Goal: Task Accomplishment & Management: Use online tool/utility

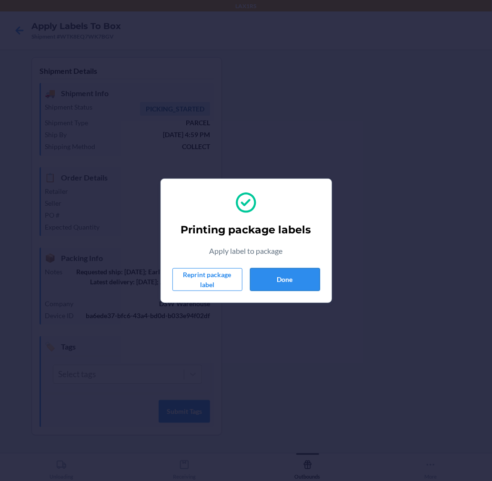
click at [278, 278] on button "Done" at bounding box center [285, 279] width 70 height 23
click at [302, 275] on button "Done" at bounding box center [285, 279] width 70 height 23
click at [298, 274] on button "Done" at bounding box center [285, 279] width 70 height 23
click at [274, 274] on button "Done" at bounding box center [285, 279] width 70 height 23
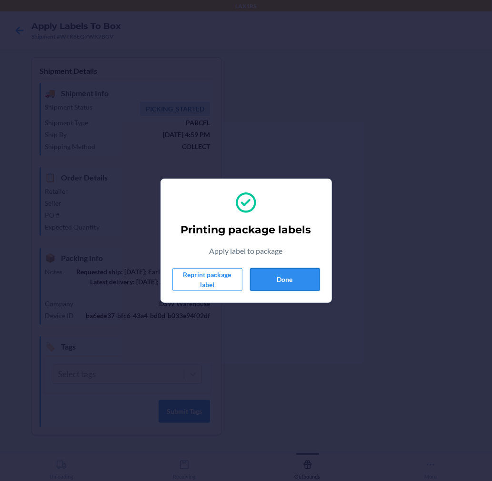
click at [297, 273] on button "Done" at bounding box center [285, 279] width 70 height 23
click at [294, 270] on button "Done" at bounding box center [285, 279] width 70 height 23
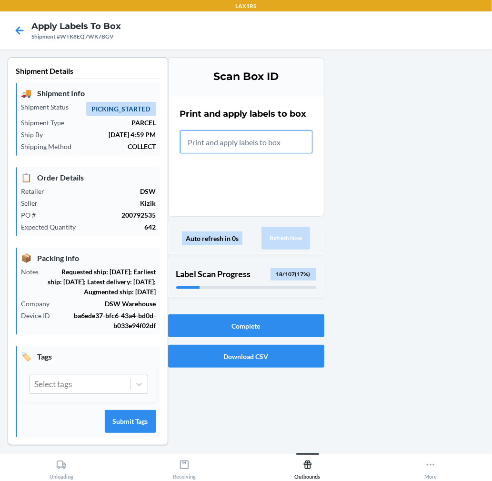
click at [264, 143] on input "text" at bounding box center [246, 142] width 132 height 23
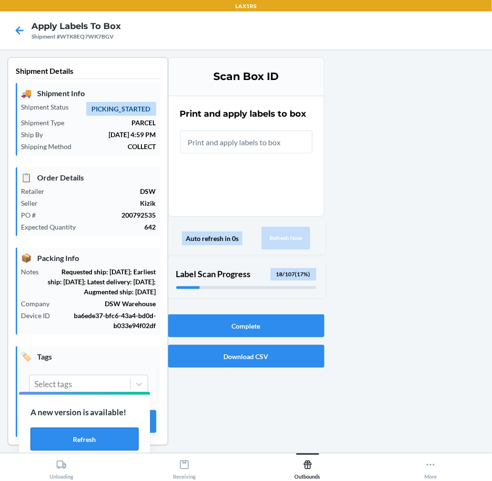
click at [130, 437] on button "Refresh" at bounding box center [84, 439] width 108 height 23
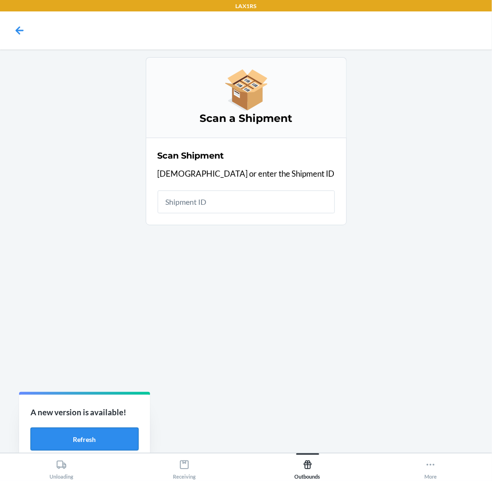
click at [110, 431] on button "Refresh" at bounding box center [84, 439] width 108 height 23
click at [110, 434] on button "Refresh" at bounding box center [84, 439] width 108 height 23
click at [284, 203] on input "text" at bounding box center [246, 202] width 177 height 23
type input "WTK8EQ7WK7"
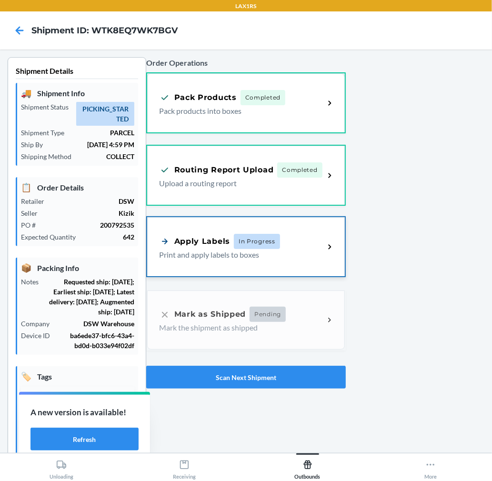
click at [278, 249] on p "Print and apply labels to boxes" at bounding box center [238, 254] width 158 height 11
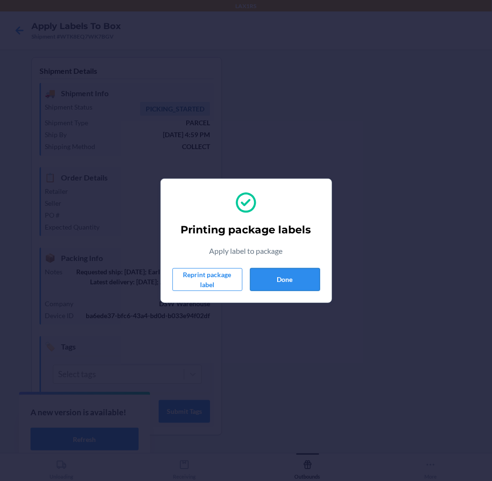
click at [295, 287] on button "Done" at bounding box center [285, 279] width 70 height 23
click at [293, 275] on button "Done" at bounding box center [285, 279] width 70 height 23
click at [289, 283] on button "Done" at bounding box center [285, 279] width 70 height 23
click at [297, 266] on div "Printing package labels Apply label to package Reprint package label Done" at bounding box center [247, 241] width 148 height 108
click at [296, 269] on button "Done" at bounding box center [285, 279] width 70 height 23
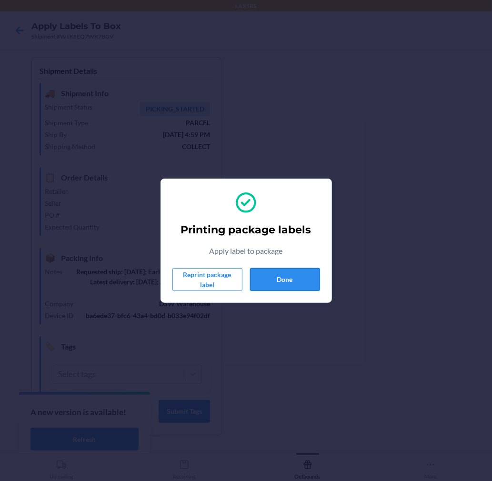
click at [284, 286] on button "Done" at bounding box center [285, 279] width 70 height 23
click at [294, 280] on button "Done" at bounding box center [285, 279] width 70 height 23
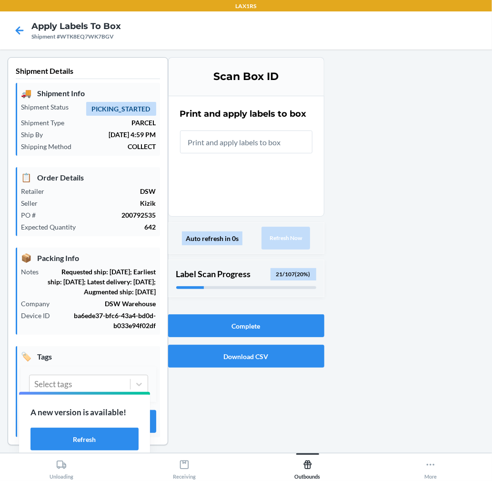
click at [223, 144] on input "text" at bounding box center [246, 142] width 132 height 23
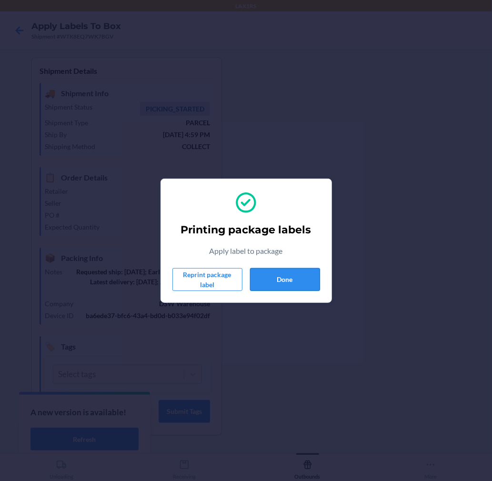
click at [260, 282] on button "Done" at bounding box center [285, 279] width 70 height 23
click at [300, 283] on button "Done" at bounding box center [285, 279] width 70 height 23
click at [304, 280] on button "Done" at bounding box center [285, 279] width 70 height 23
click at [301, 279] on button "Done" at bounding box center [285, 279] width 70 height 23
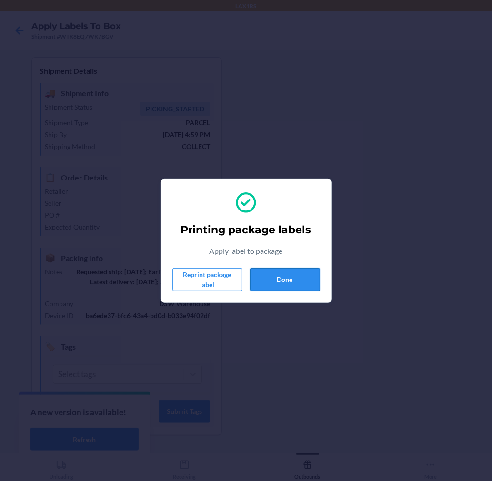
click at [301, 279] on button "Done" at bounding box center [285, 279] width 70 height 23
click at [295, 271] on button "Done" at bounding box center [285, 279] width 70 height 23
click at [292, 272] on button "Done" at bounding box center [285, 279] width 70 height 23
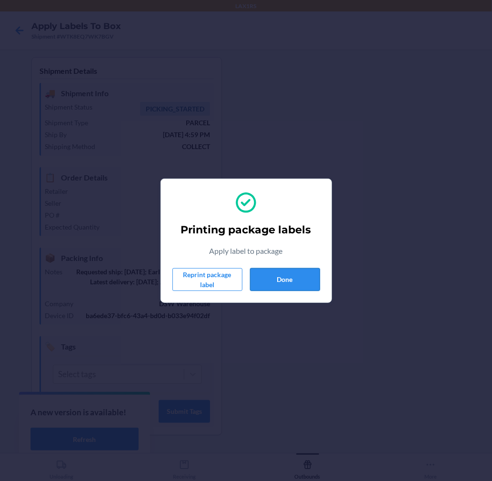
click at [292, 272] on button "Done" at bounding box center [285, 279] width 70 height 23
click at [294, 283] on button "Done" at bounding box center [285, 279] width 70 height 23
click at [320, 274] on section "Printing package labels Apply label to package Reprint package label Done" at bounding box center [247, 241] width 172 height 124
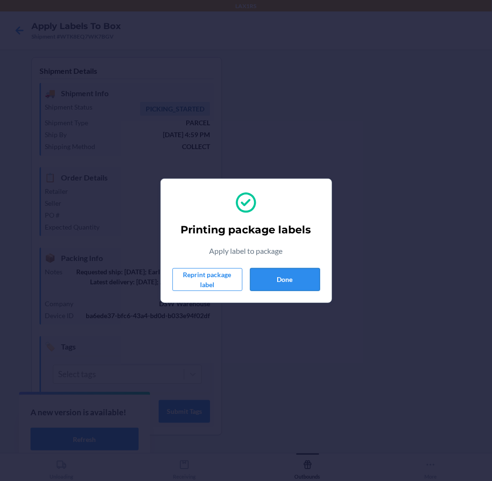
click at [306, 278] on button "Done" at bounding box center [285, 279] width 70 height 23
click at [307, 291] on button "Done" at bounding box center [285, 279] width 70 height 23
click at [272, 278] on button "Done" at bounding box center [285, 279] width 70 height 23
click at [272, 280] on button "Done" at bounding box center [285, 279] width 70 height 23
click at [281, 279] on button "Done" at bounding box center [285, 279] width 70 height 23
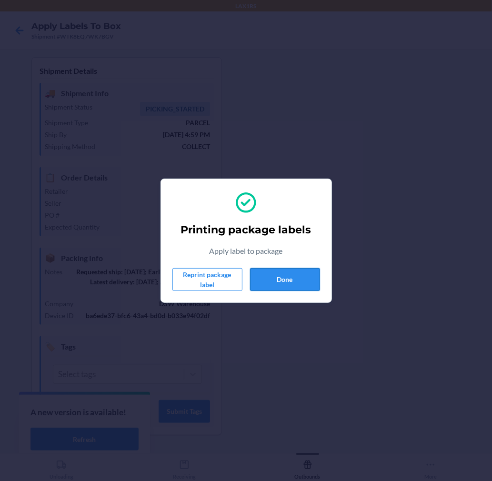
click at [281, 279] on button "Done" at bounding box center [285, 279] width 70 height 23
click at [304, 278] on button "Done" at bounding box center [285, 279] width 70 height 23
click at [288, 291] on div "Printing package labels Apply label to package Reprint package label Done" at bounding box center [247, 241] width 148 height 108
click at [291, 284] on button "Done" at bounding box center [285, 279] width 70 height 23
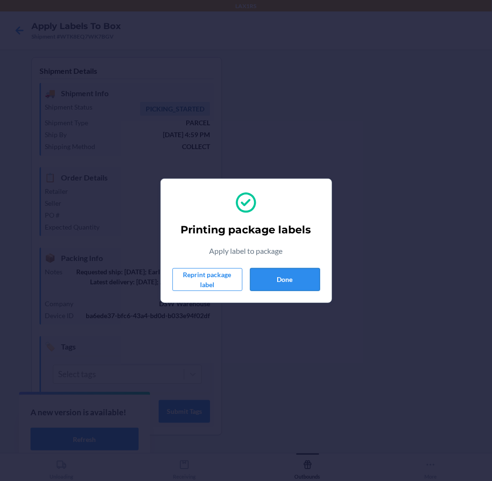
click at [291, 284] on button "Done" at bounding box center [285, 279] width 70 height 23
click at [305, 272] on button "Done" at bounding box center [285, 279] width 70 height 23
